Goal: Task Accomplishment & Management: Use online tool/utility

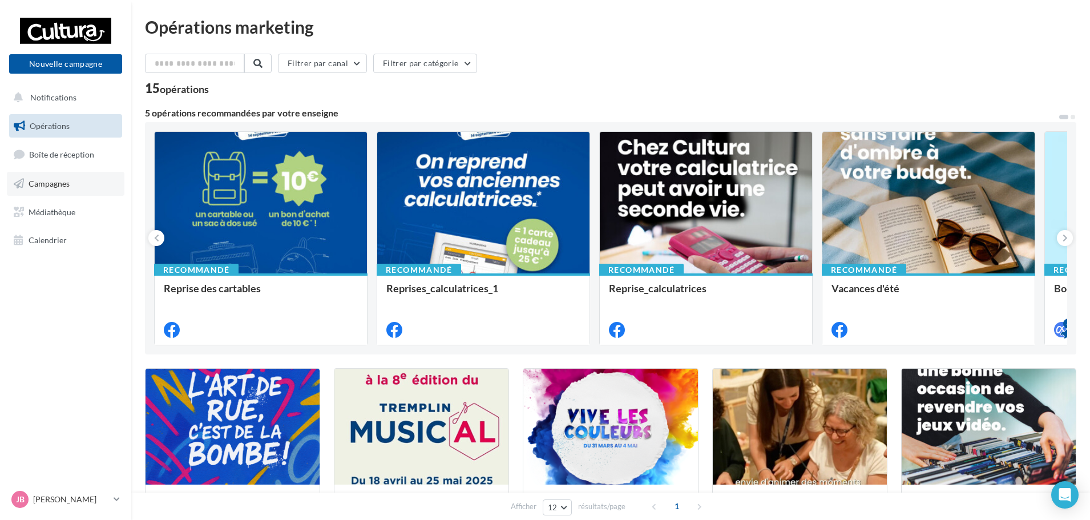
click at [67, 181] on span "Campagnes" at bounding box center [49, 184] width 41 height 10
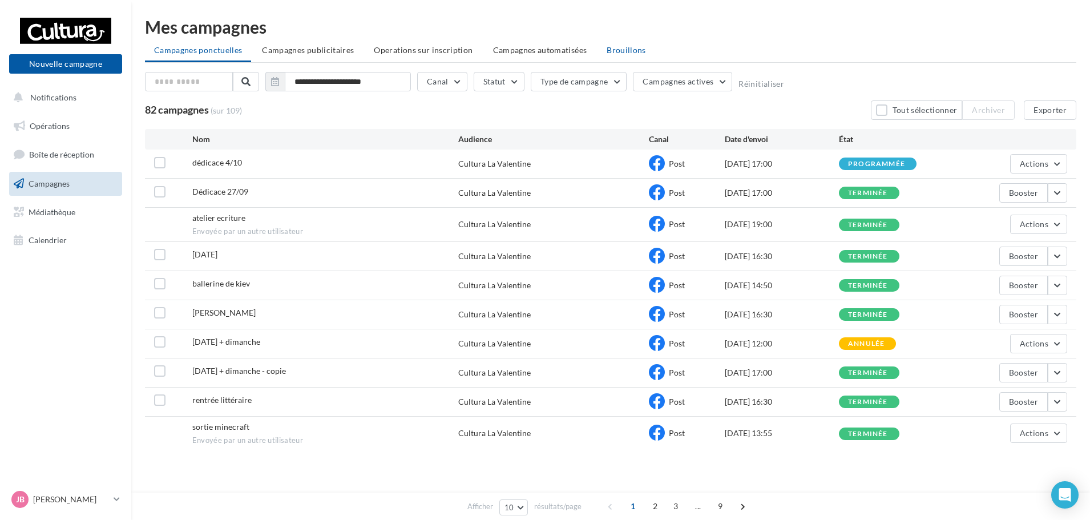
click at [621, 53] on span "Brouillons" at bounding box center [626, 50] width 39 height 10
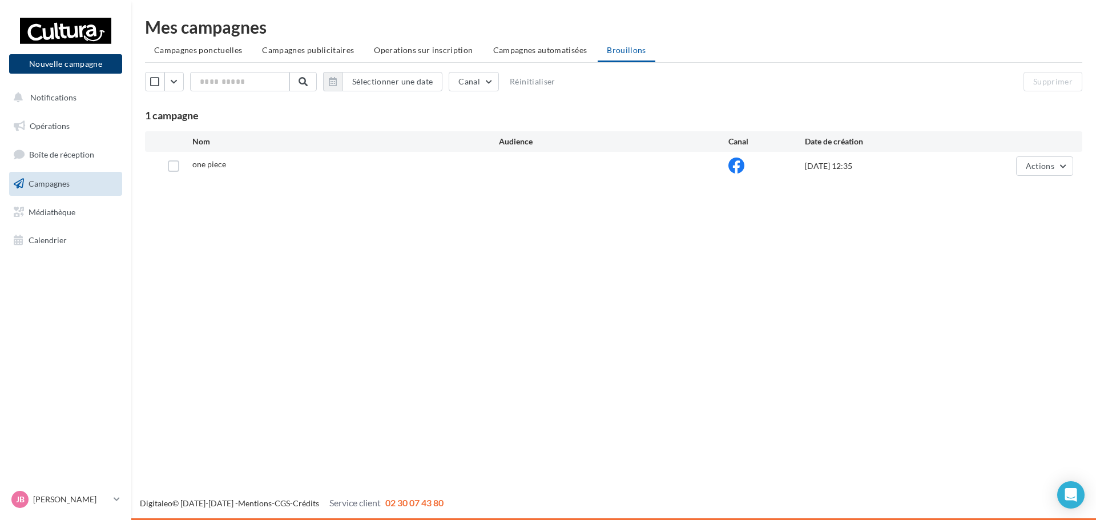
click at [50, 59] on button "Nouvelle campagne" at bounding box center [65, 63] width 113 height 19
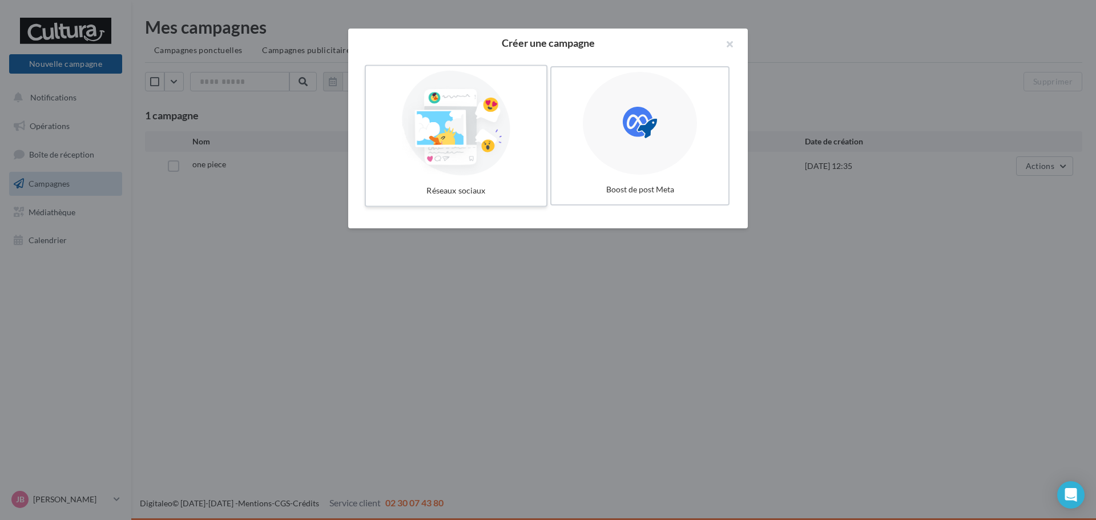
click at [417, 164] on div at bounding box center [456, 123] width 171 height 105
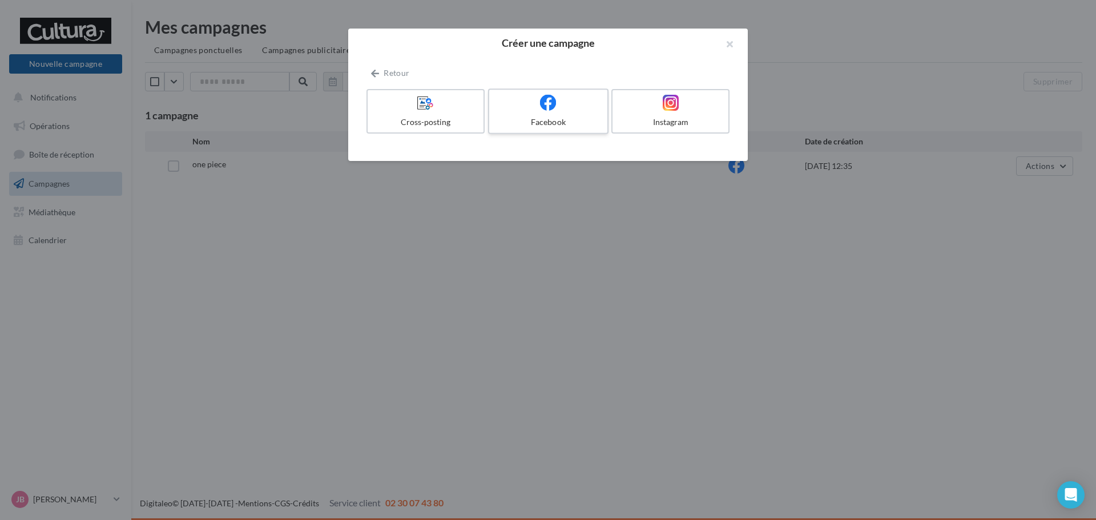
click at [566, 114] on label "Facebook" at bounding box center [548, 111] width 120 height 46
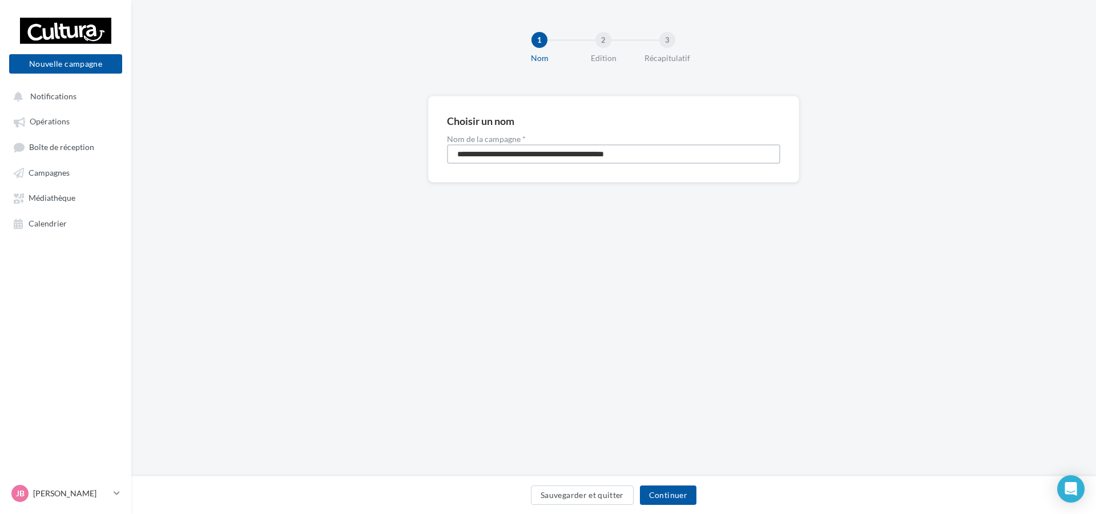
drag, startPoint x: 660, startPoint y: 158, endPoint x: 341, endPoint y: 158, distance: 319.1
click at [341, 158] on div "**********" at bounding box center [613, 157] width 965 height 123
type input "**********"
click at [662, 497] on button "Continuer" at bounding box center [668, 495] width 57 height 19
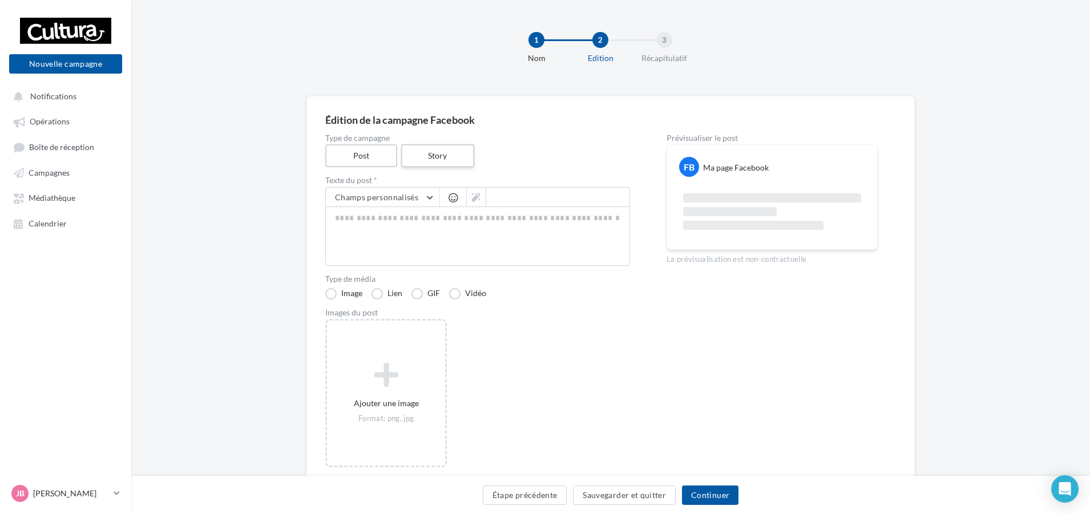
click at [416, 162] on label "Story" at bounding box center [437, 155] width 73 height 23
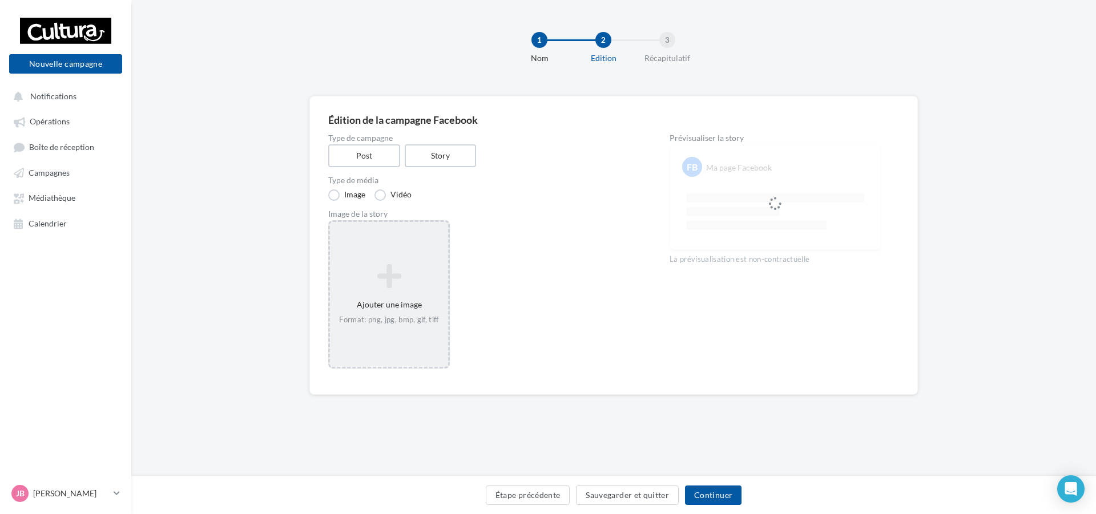
click at [367, 313] on div "Ajouter une image Format: png, jpg, bmp, gif, tiff" at bounding box center [389, 294] width 118 height 73
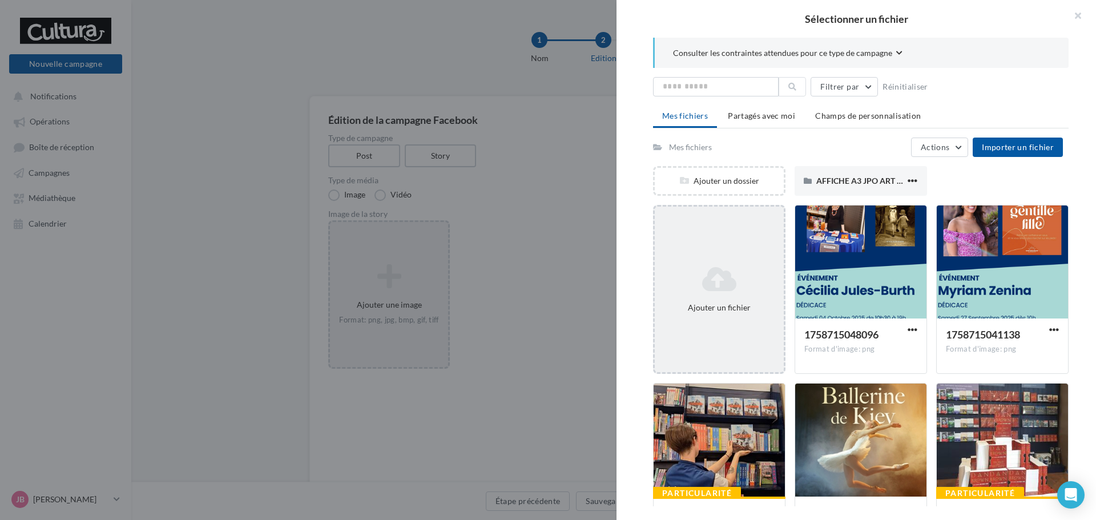
click at [699, 305] on div "Ajouter un fichier" at bounding box center [719, 307] width 120 height 11
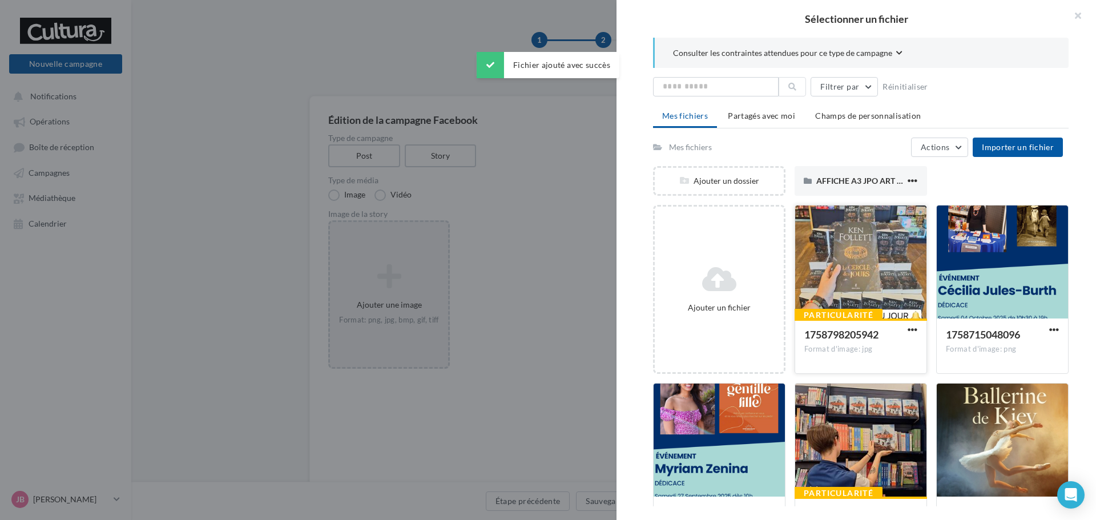
click at [905, 329] on button "button" at bounding box center [912, 330] width 14 height 11
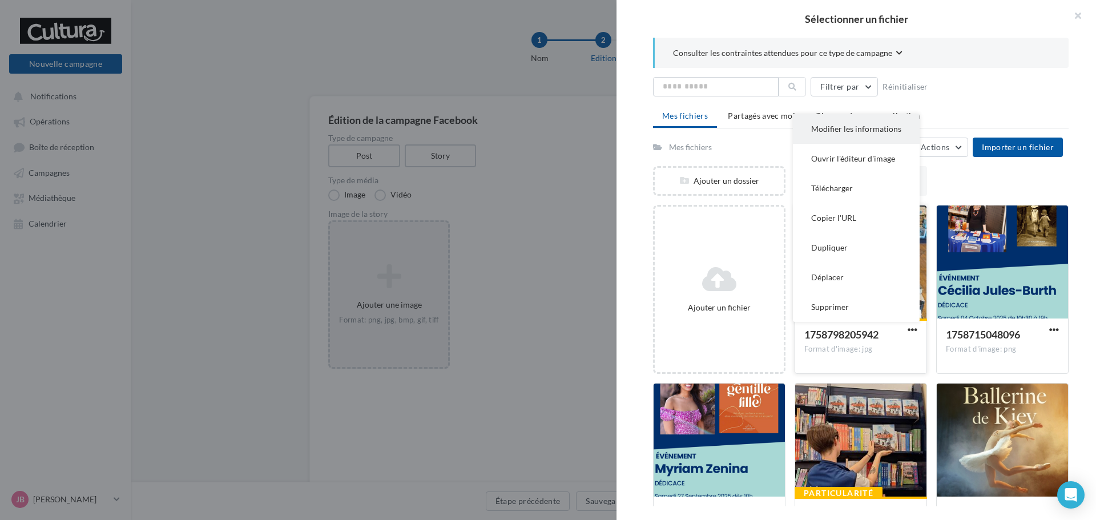
click at [842, 124] on button "Modifier les informations" at bounding box center [856, 129] width 127 height 30
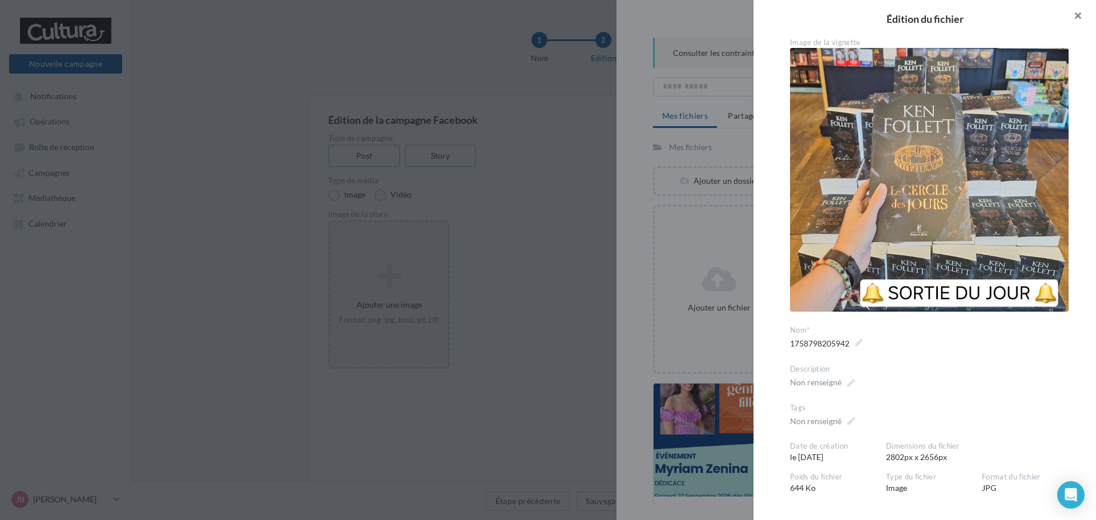
click at [1082, 18] on button "button" at bounding box center [1073, 17] width 46 height 34
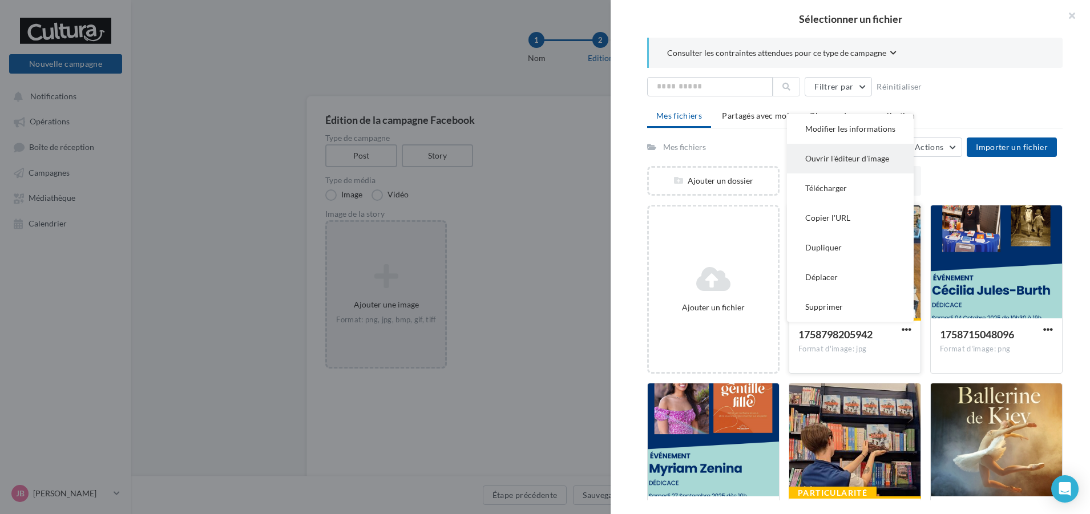
click at [829, 161] on button "Ouvrir l'éditeur d'image" at bounding box center [850, 159] width 127 height 30
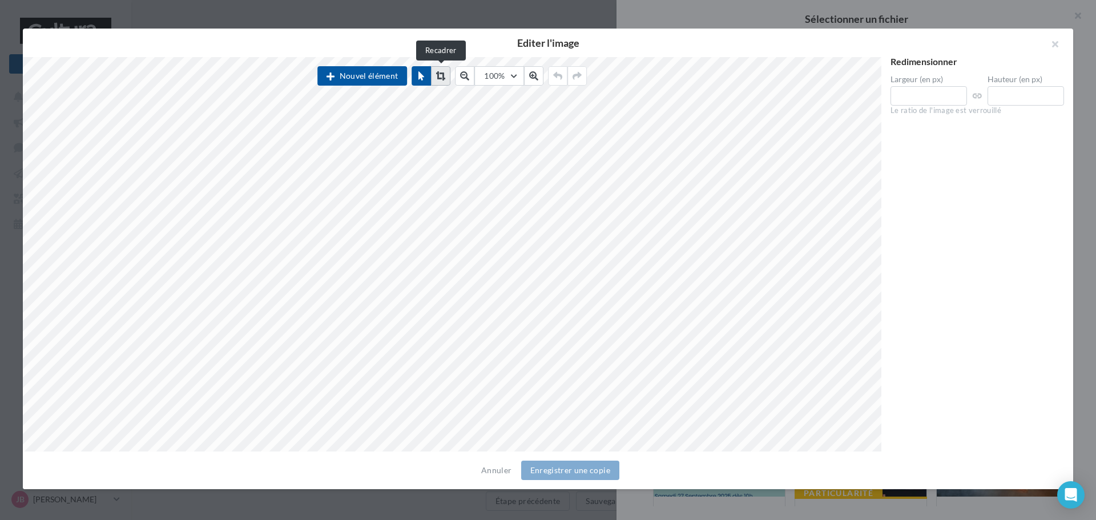
click at [438, 74] on icon at bounding box center [440, 75] width 9 height 9
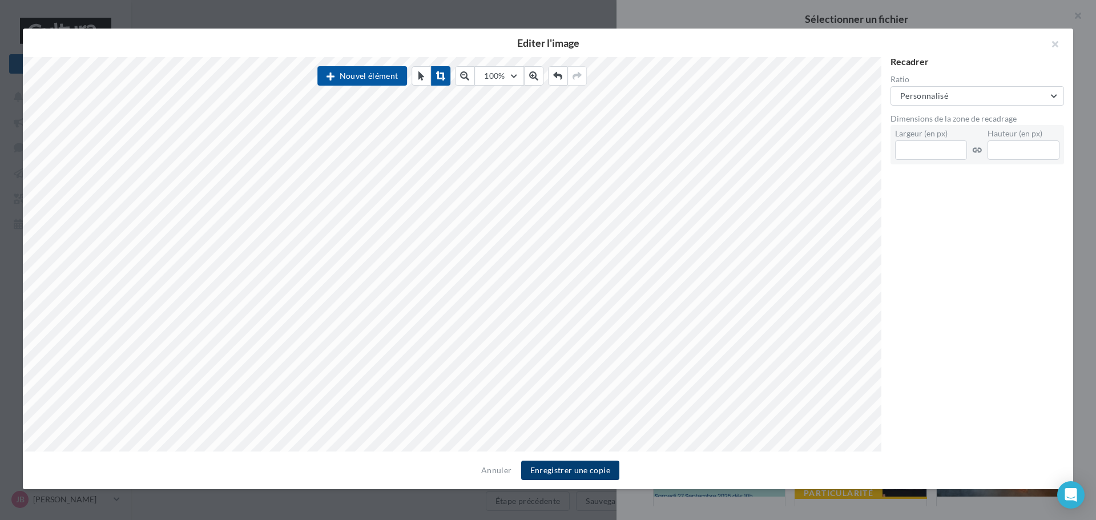
click at [594, 469] on button "Enregistrer une copie" at bounding box center [570, 470] width 98 height 19
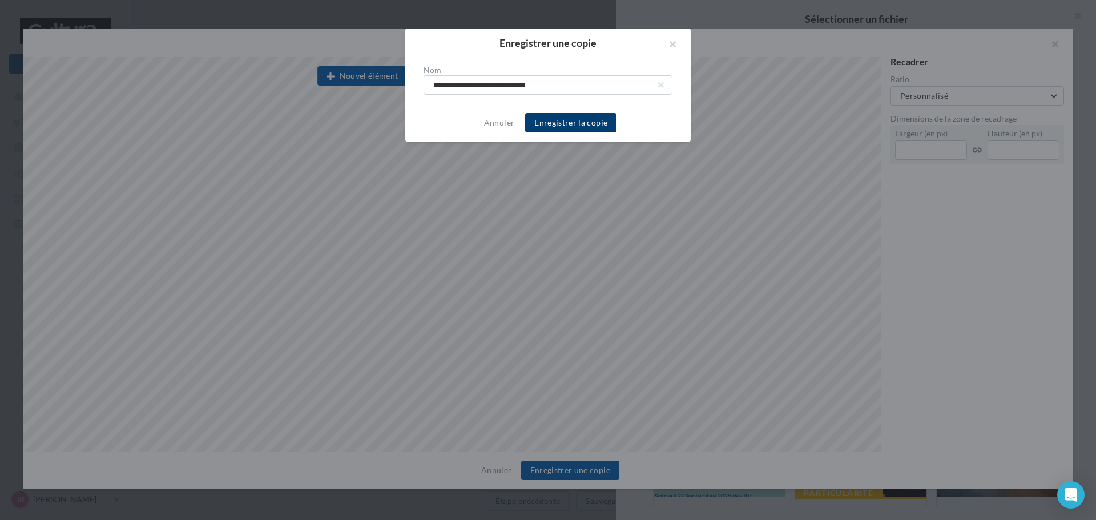
click at [581, 118] on button "Enregistrer la copie" at bounding box center [570, 122] width 91 height 19
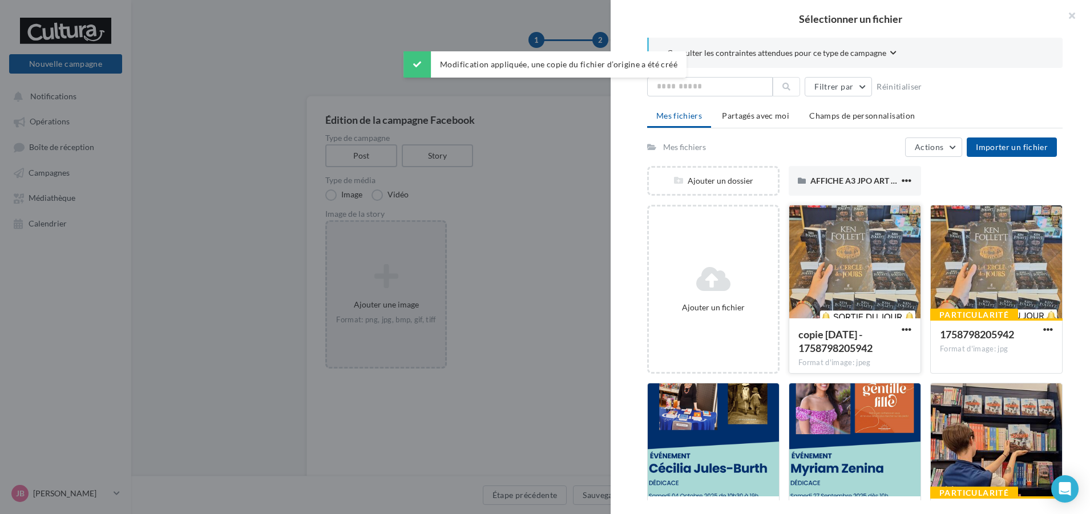
click at [887, 356] on div "copie 25-09-2025 - 1758798205942" at bounding box center [848, 343] width 99 height 30
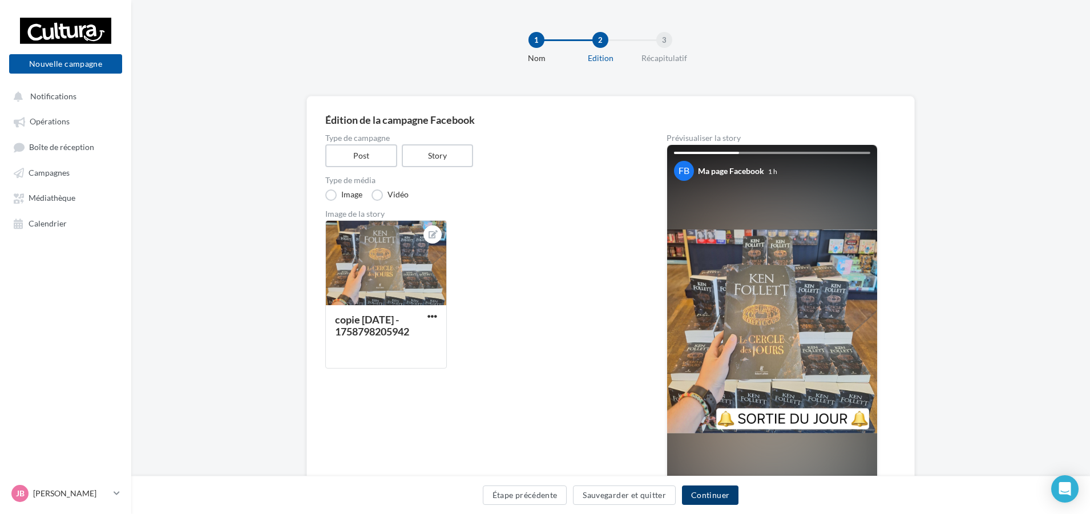
click at [705, 494] on button "Continuer" at bounding box center [710, 495] width 57 height 19
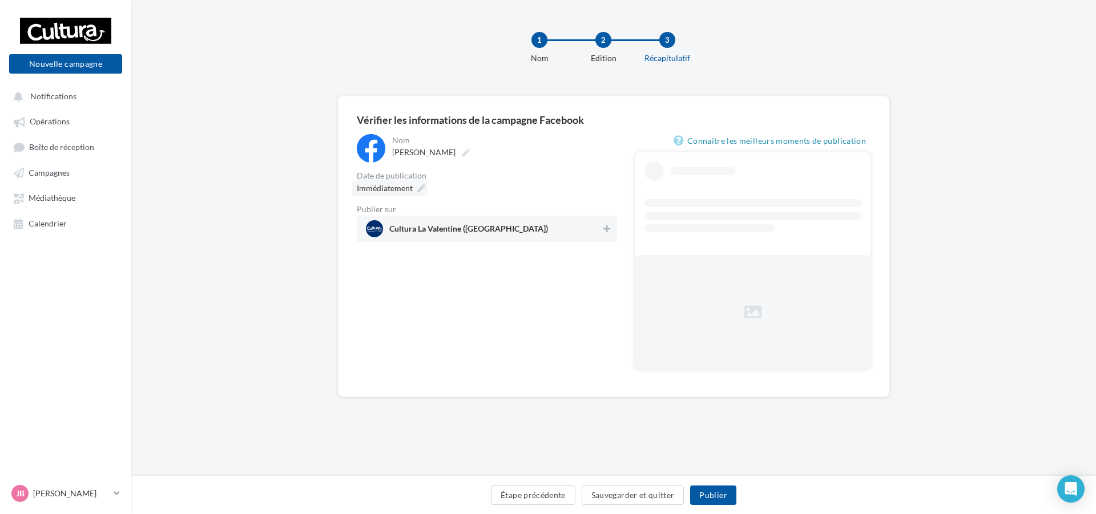
click at [388, 188] on span "Immédiatement" at bounding box center [385, 188] width 56 height 10
type input "**********"
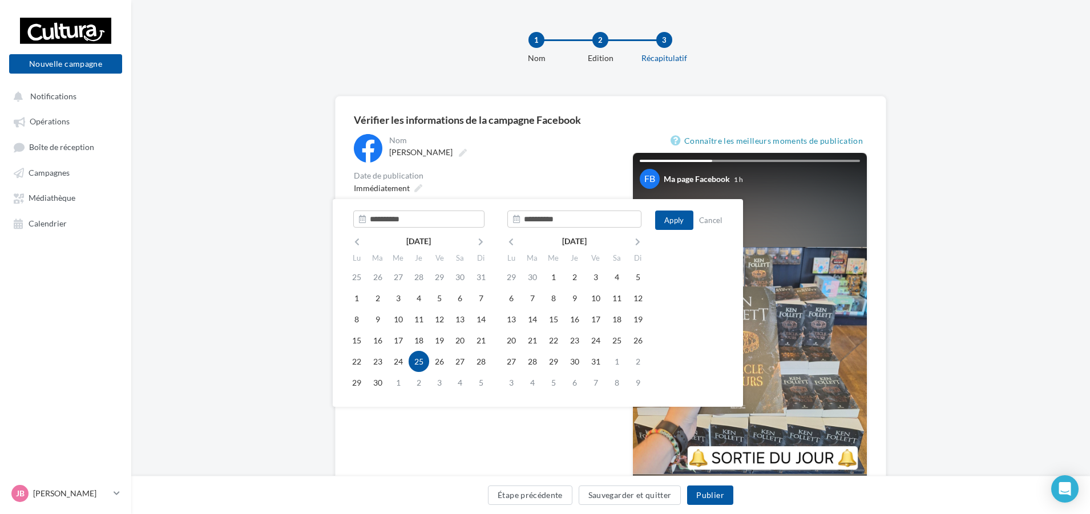
type input "**********"
click at [522, 166] on div "**********" at bounding box center [484, 188] width 260 height 108
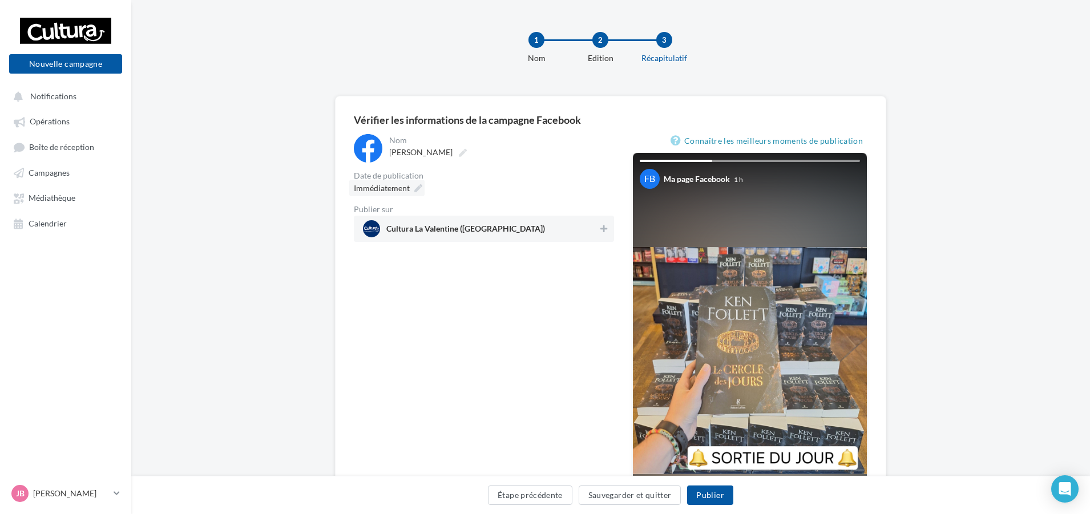
click at [385, 190] on span "Immédiatement" at bounding box center [382, 188] width 56 height 10
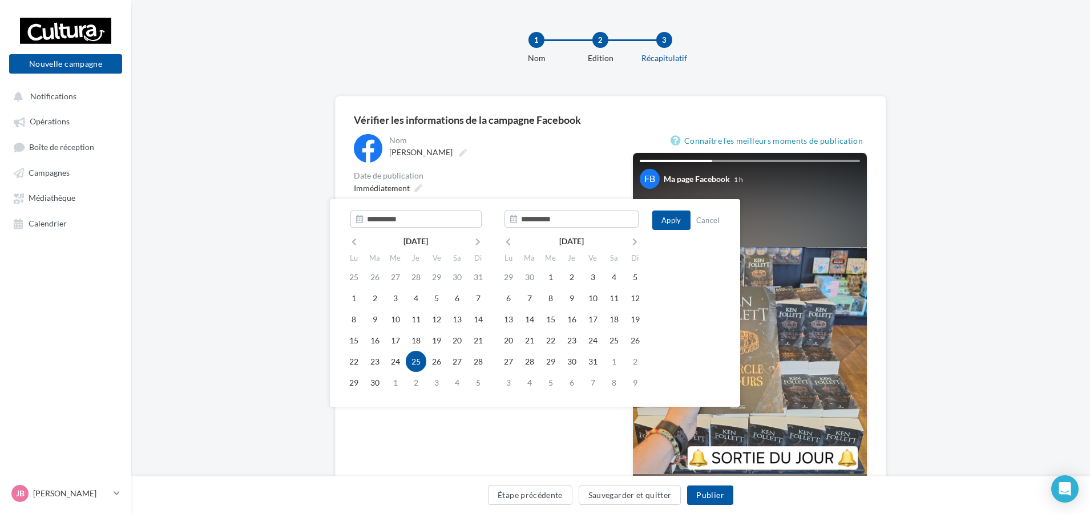
click at [551, 186] on div "Immédiatement" at bounding box center [484, 188] width 260 height 17
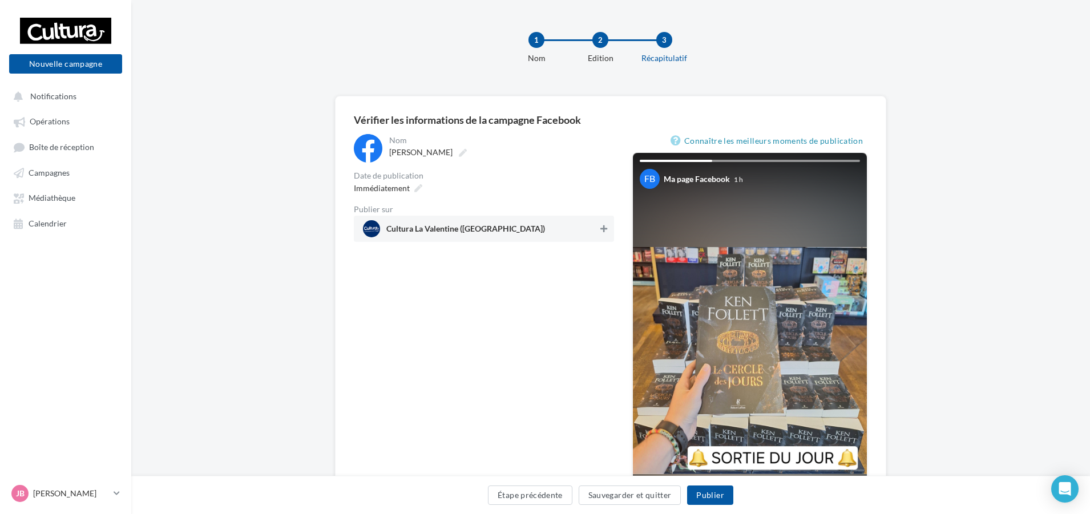
click at [606, 229] on icon at bounding box center [604, 229] width 7 height 8
click at [694, 494] on button "Publier" at bounding box center [710, 495] width 46 height 19
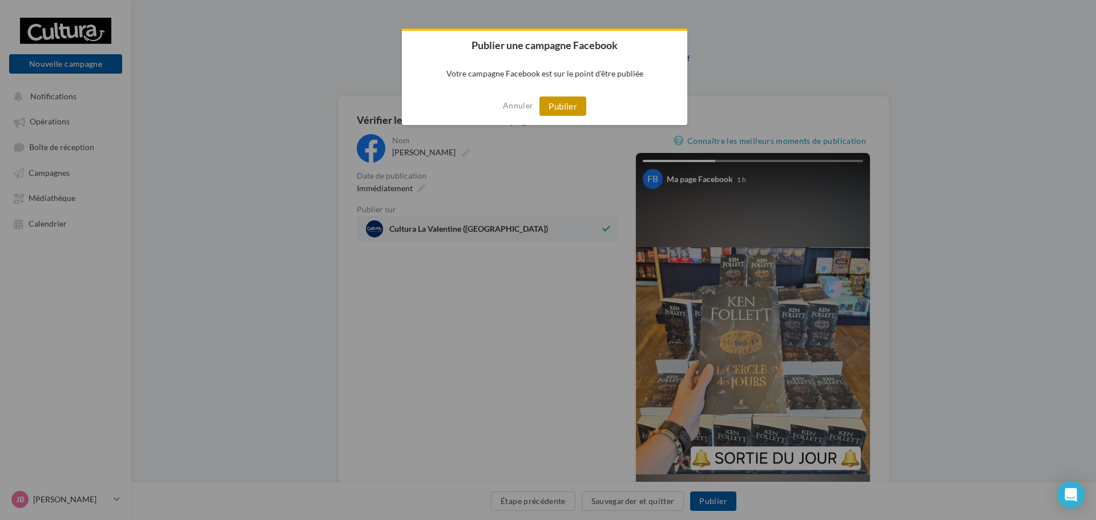
click at [552, 110] on button "Publier" at bounding box center [563, 105] width 47 height 19
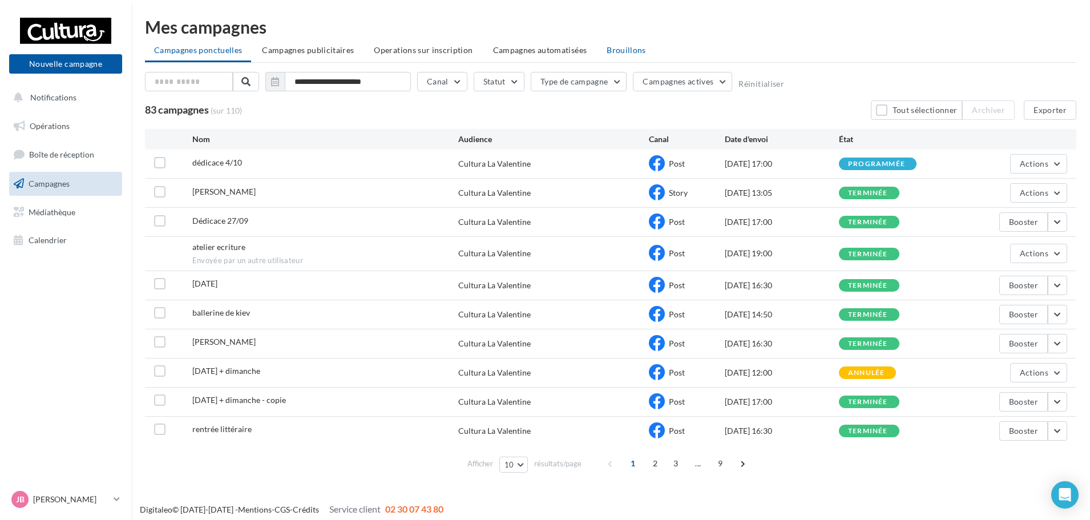
click at [621, 49] on span "Brouillons" at bounding box center [626, 50] width 39 height 10
